Goal: Navigation & Orientation: Find specific page/section

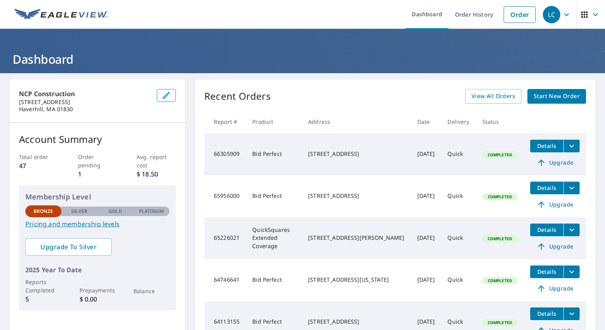
click at [593, 150] on div "NCP Construction [STREET_ADDRESS] Account Summary Total order 47 Order pending …" at bounding box center [302, 247] width 605 height 349
click at [187, 87] on div "NCP Construction [STREET_ADDRESS] Account Summary Total order 47 Order pending …" at bounding box center [302, 216] width 586 height 273
click at [582, 15] on icon "button" at bounding box center [583, 14] width 9 height 9
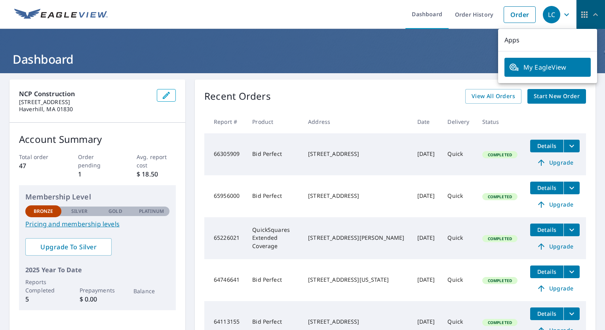
click at [582, 15] on icon "button" at bounding box center [583, 14] width 9 height 9
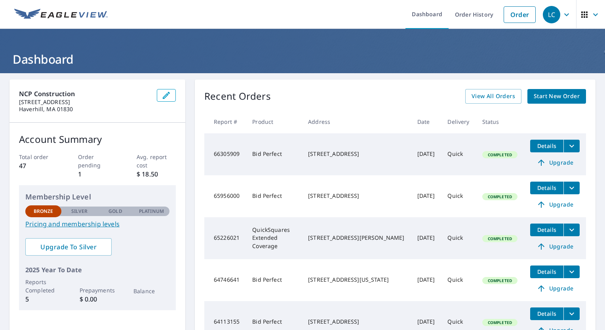
click at [190, 100] on div "NCP Construction [STREET_ADDRESS] Account Summary Total order 47 Order pending …" at bounding box center [302, 216] width 586 height 273
click at [563, 18] on icon "button" at bounding box center [566, 14] width 9 height 9
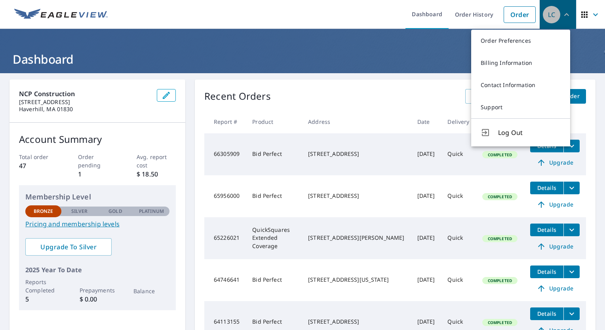
click at [563, 18] on icon "button" at bounding box center [566, 14] width 9 height 9
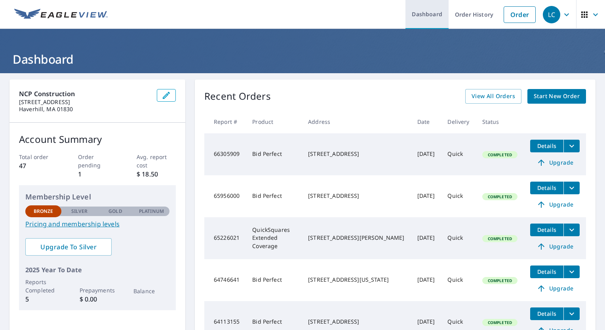
click at [426, 9] on link "Dashboard" at bounding box center [426, 14] width 43 height 29
click at [426, 13] on link "Dashboard" at bounding box center [426, 14] width 43 height 29
click at [590, 17] on icon "button" at bounding box center [594, 14] width 9 height 9
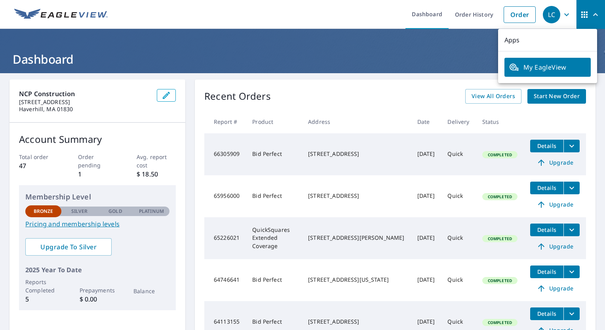
click at [546, 69] on span "My EagleView" at bounding box center [547, 67] width 77 height 9
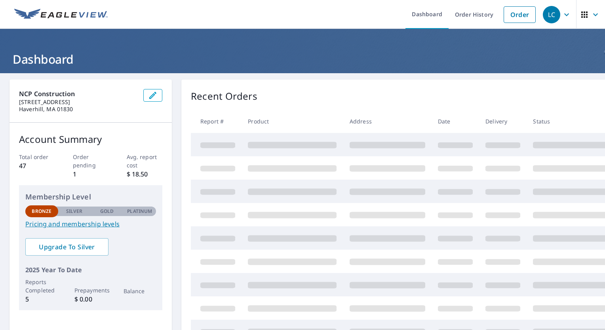
click at [549, 14] on div "LC" at bounding box center [551, 14] width 17 height 17
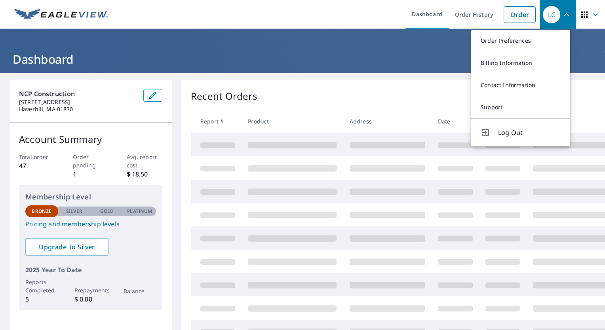
click at [562, 13] on icon "button" at bounding box center [566, 14] width 9 height 9
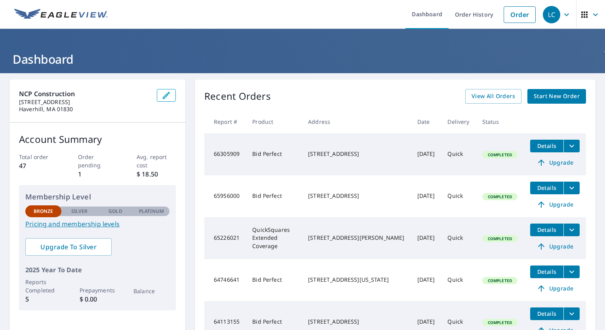
click at [431, 82] on div "Recent Orders View All Orders Start New Order Report # Product Address Date Del…" at bounding box center [395, 216] width 400 height 273
